Goal: Task Accomplishment & Management: Manage account settings

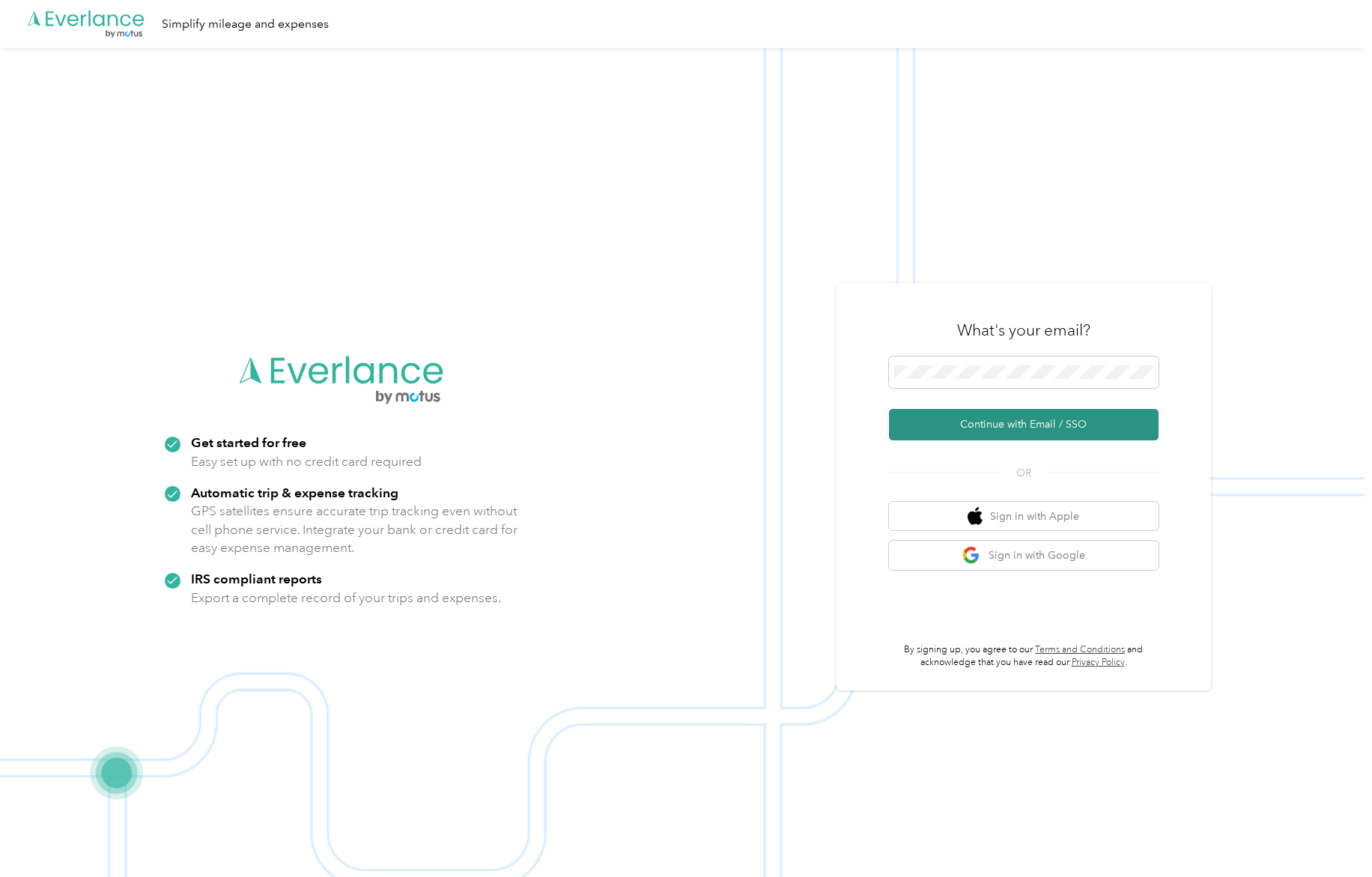
click at [1004, 423] on button "Continue with Email / SSO" at bounding box center [1024, 425] width 270 height 31
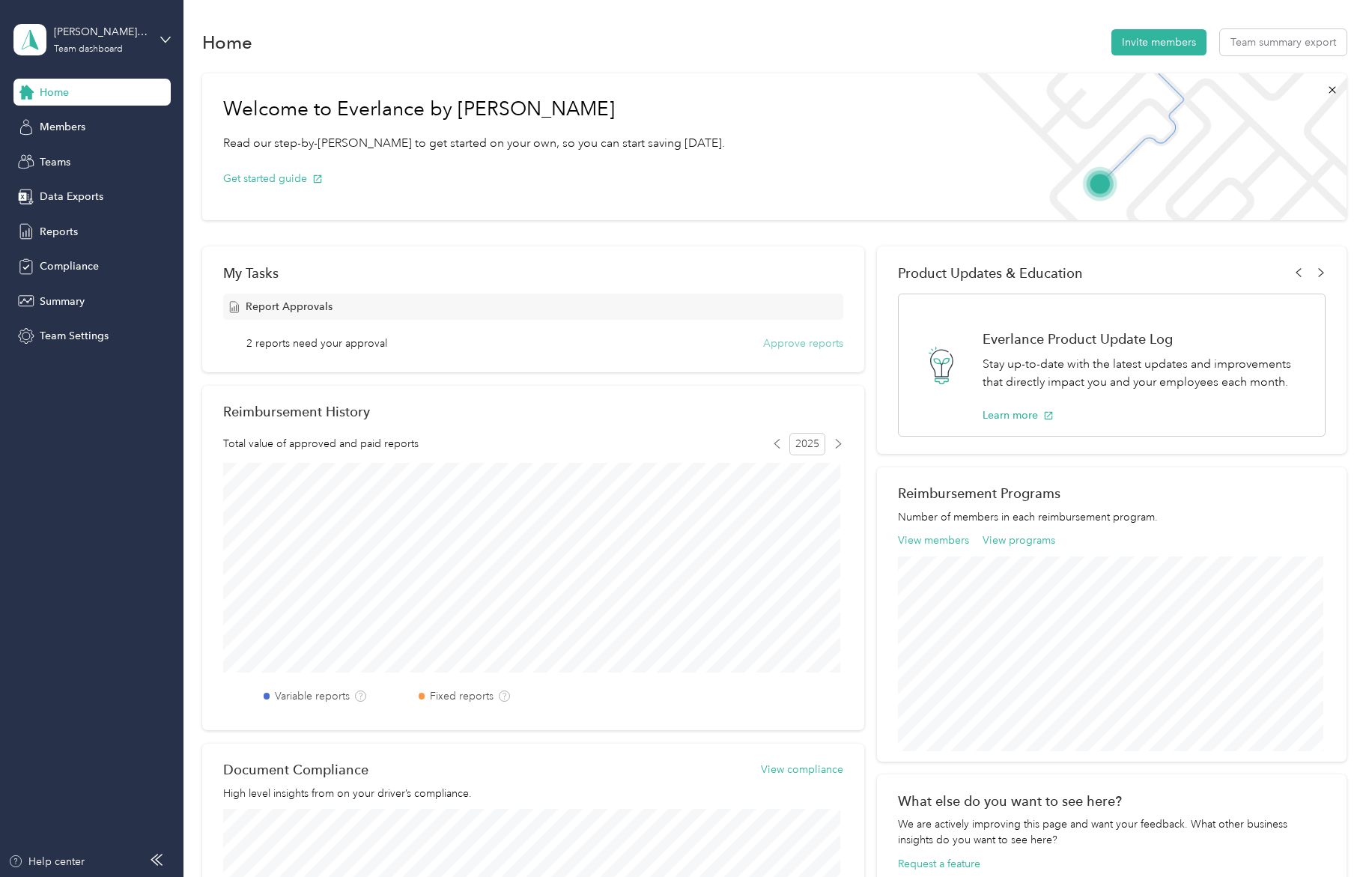
click at [791, 341] on button "Approve reports" at bounding box center [803, 343] width 80 height 16
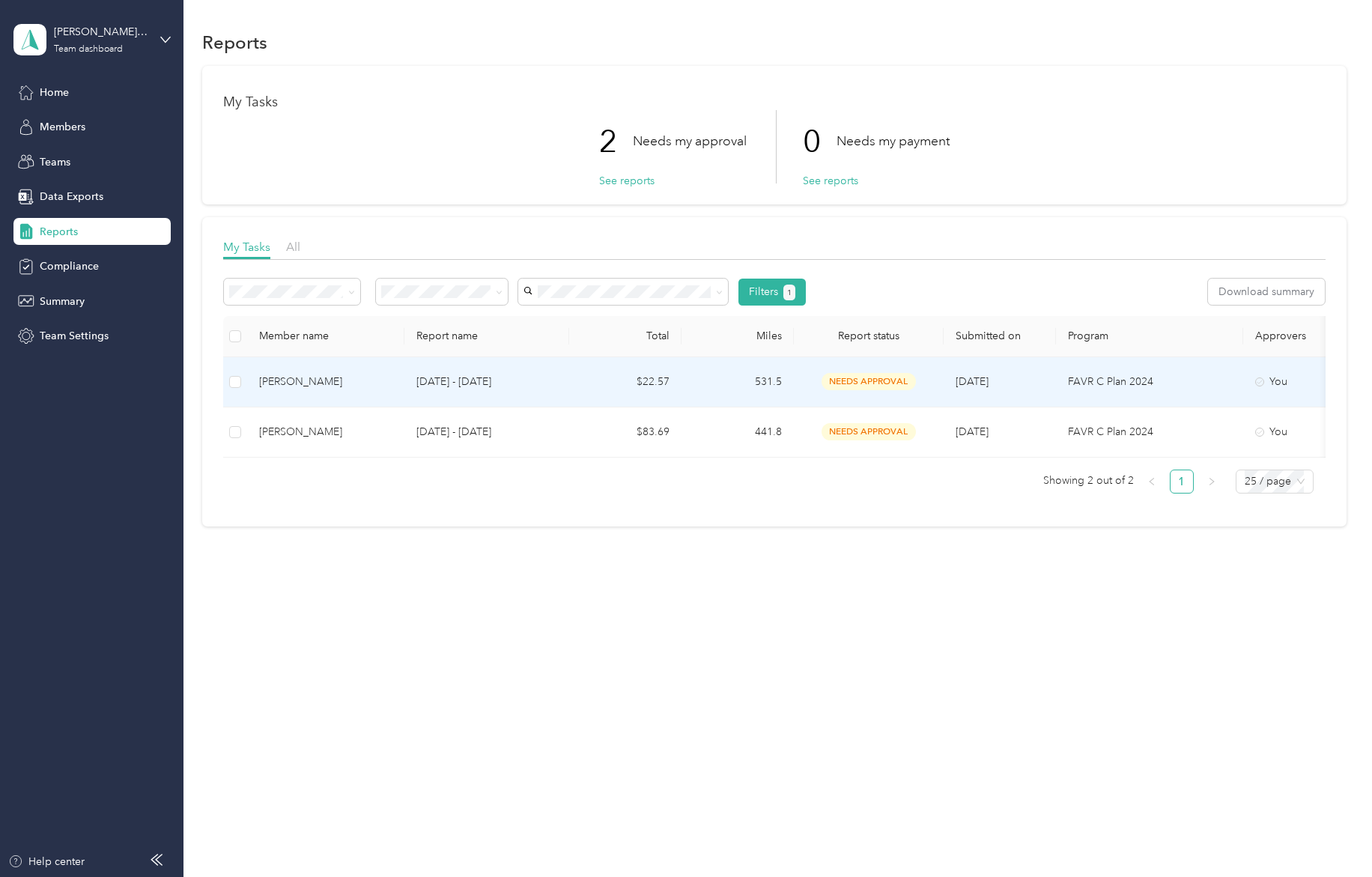
click at [870, 383] on span "needs approval" at bounding box center [870, 381] width 95 height 17
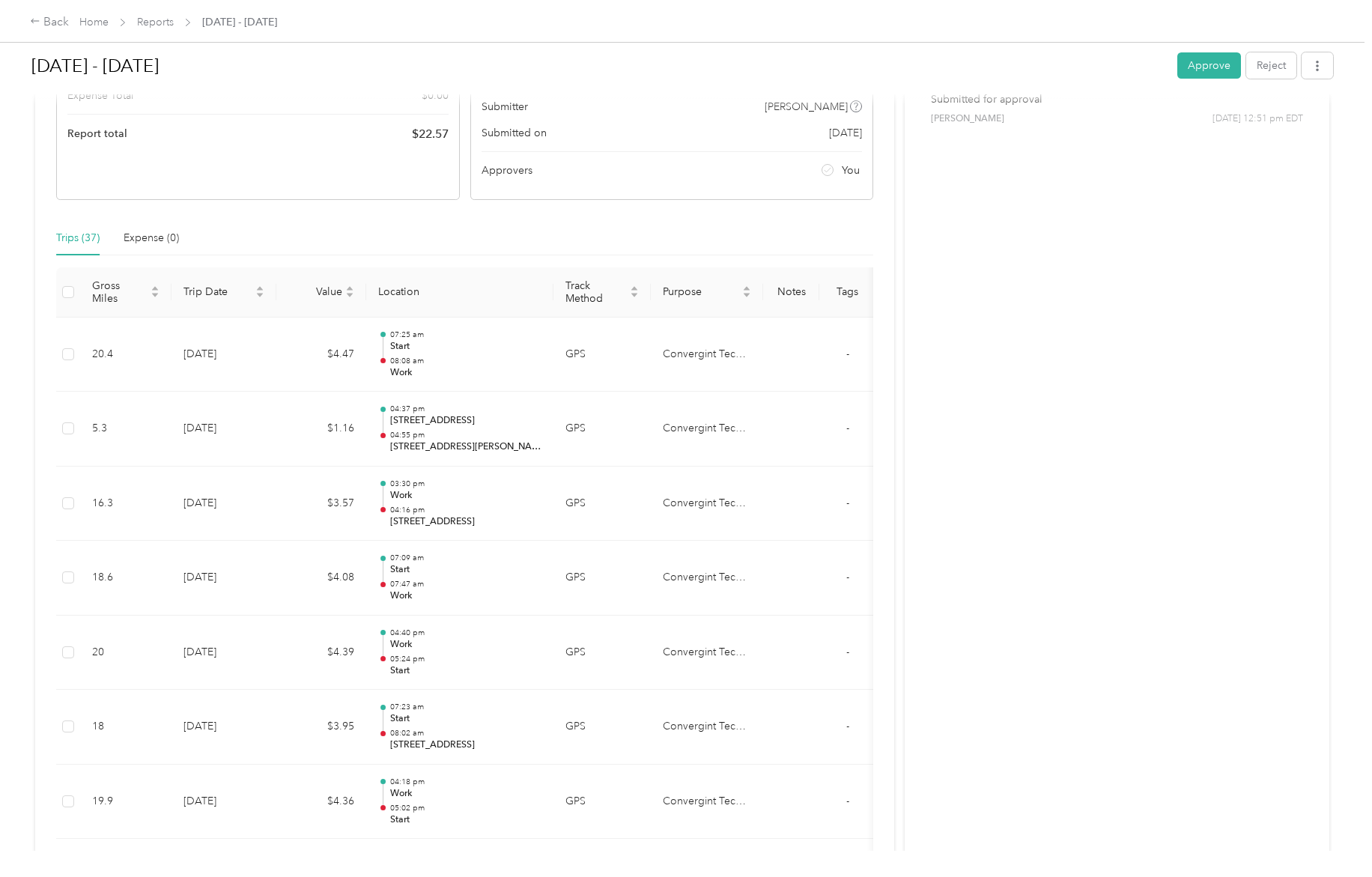
scroll to position [309, 0]
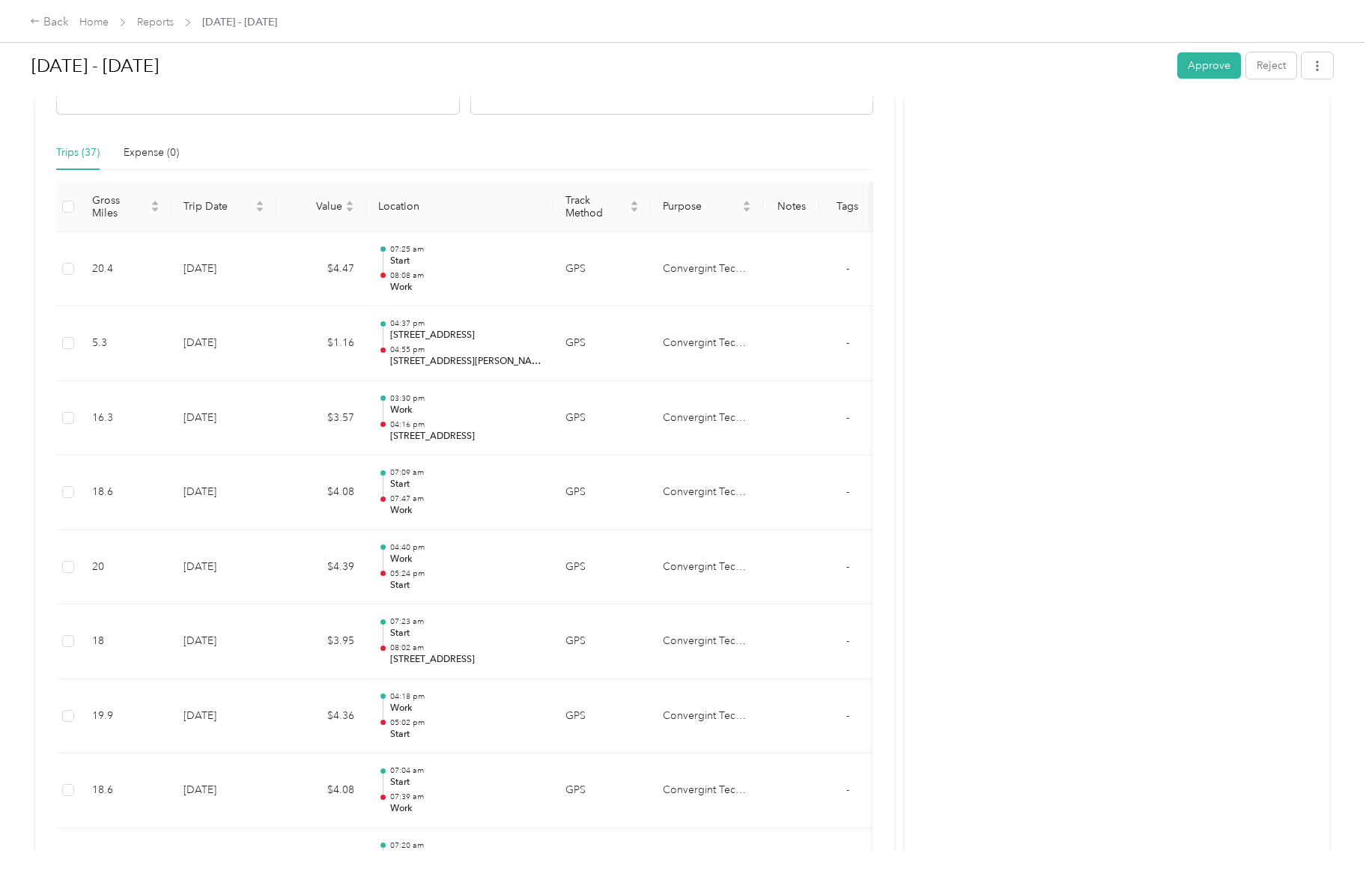
click at [1201, 52] on button "Approve" at bounding box center [1209, 65] width 63 height 26
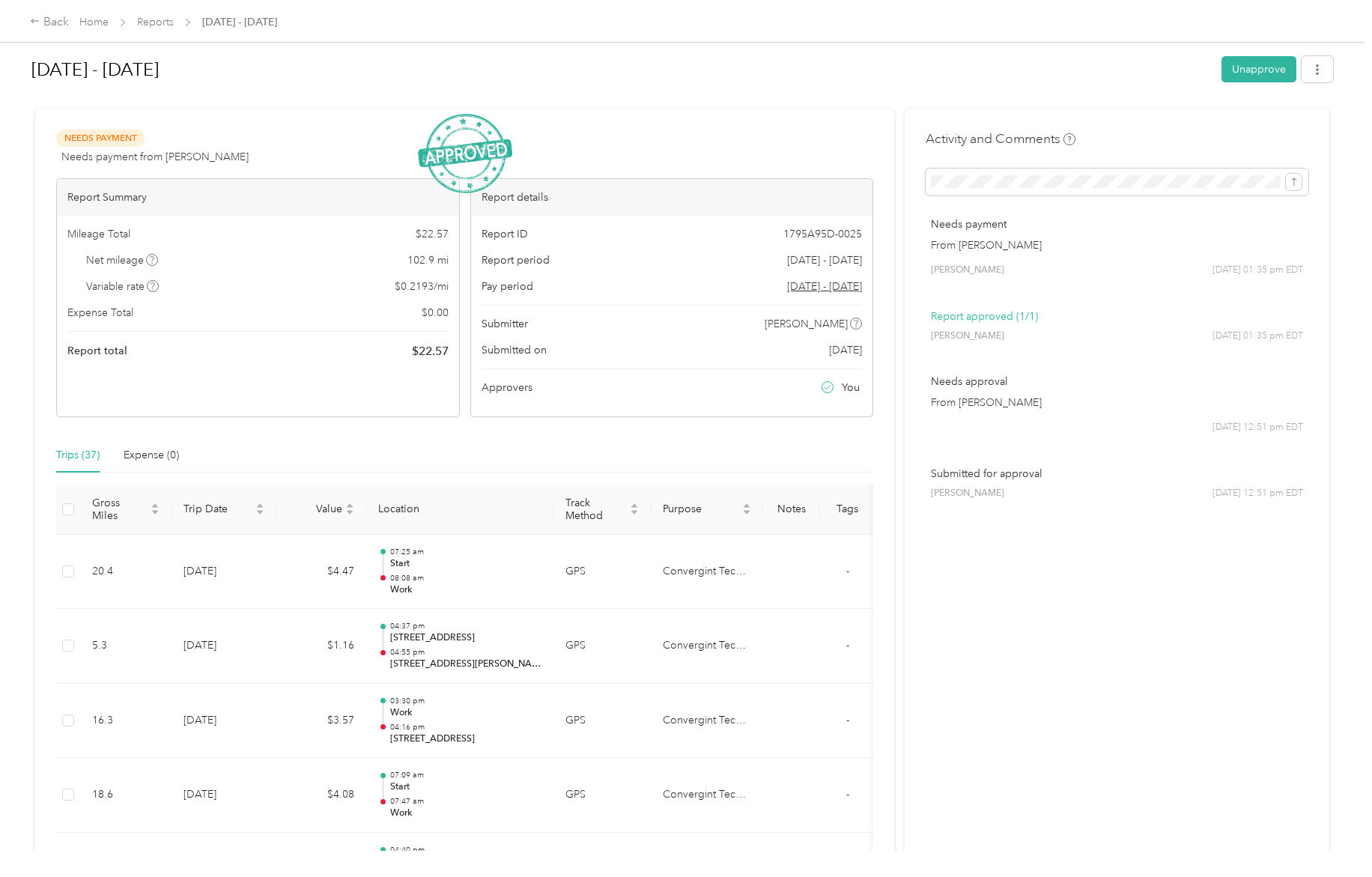
scroll to position [0, 0]
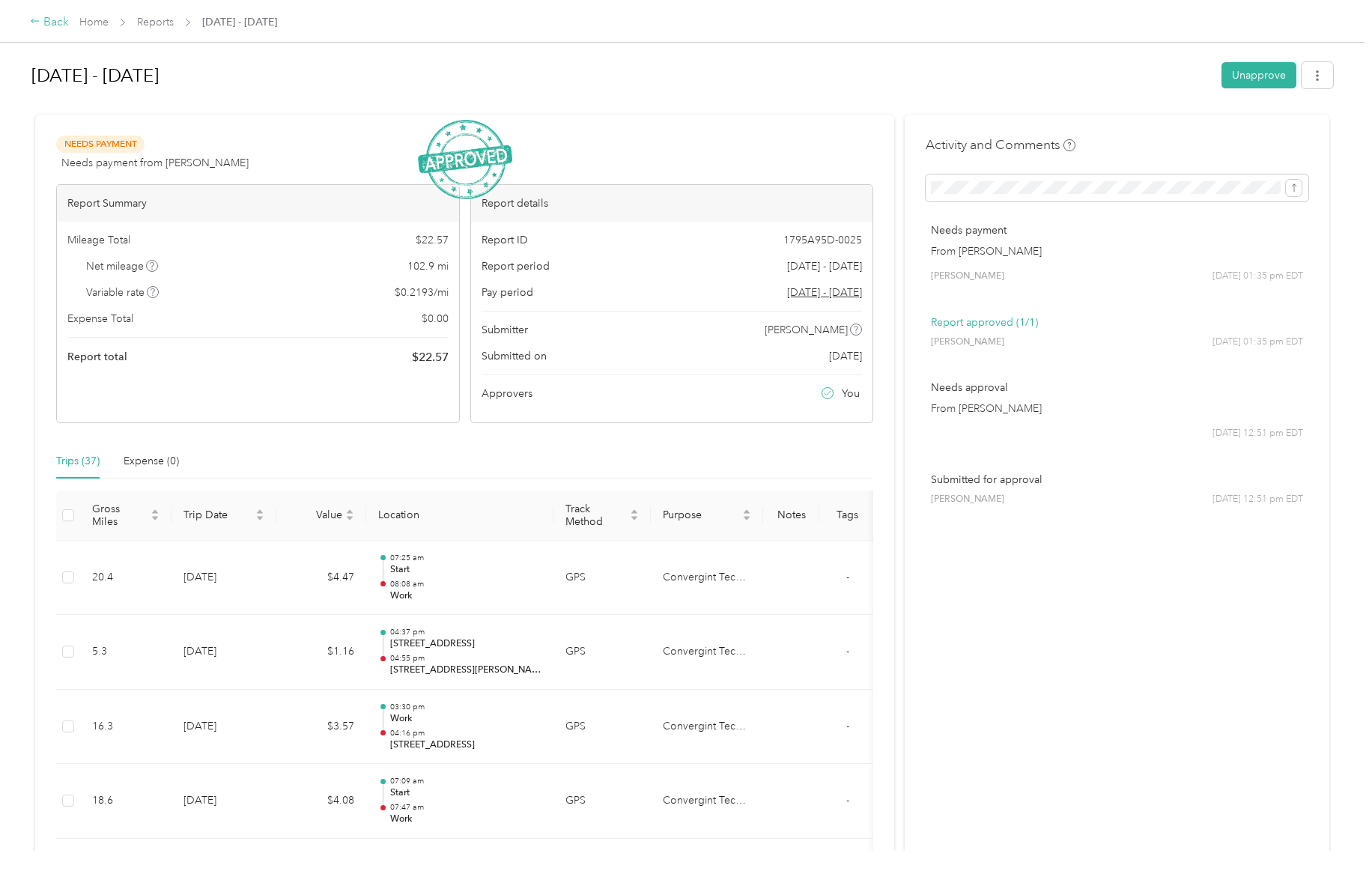
click at [56, 21] on div "Back" at bounding box center [49, 22] width 39 height 18
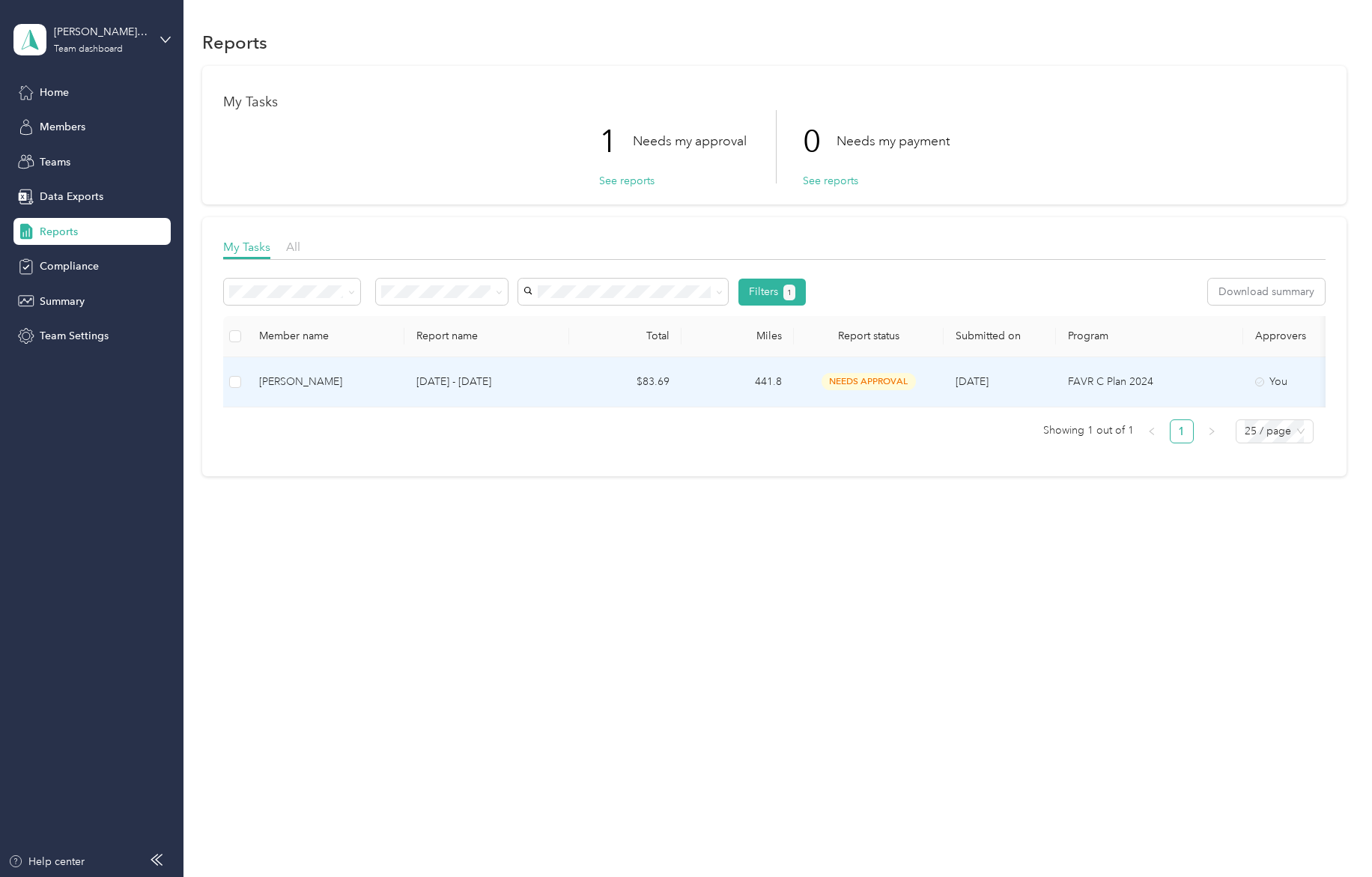
click at [853, 381] on span "needs approval" at bounding box center [870, 381] width 95 height 17
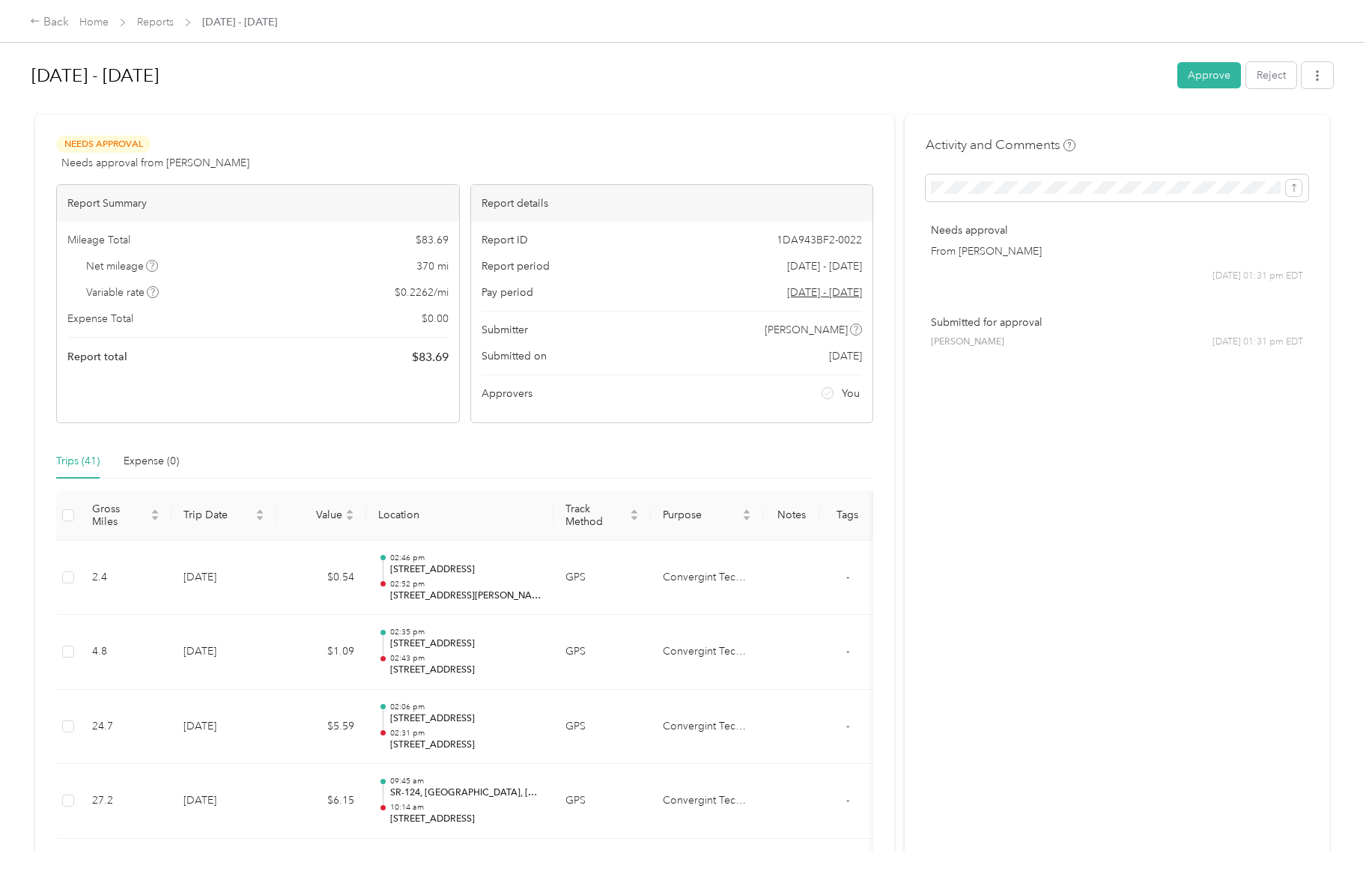
click at [1197, 81] on button "Approve" at bounding box center [1209, 75] width 63 height 26
